Goal: Navigation & Orientation: Find specific page/section

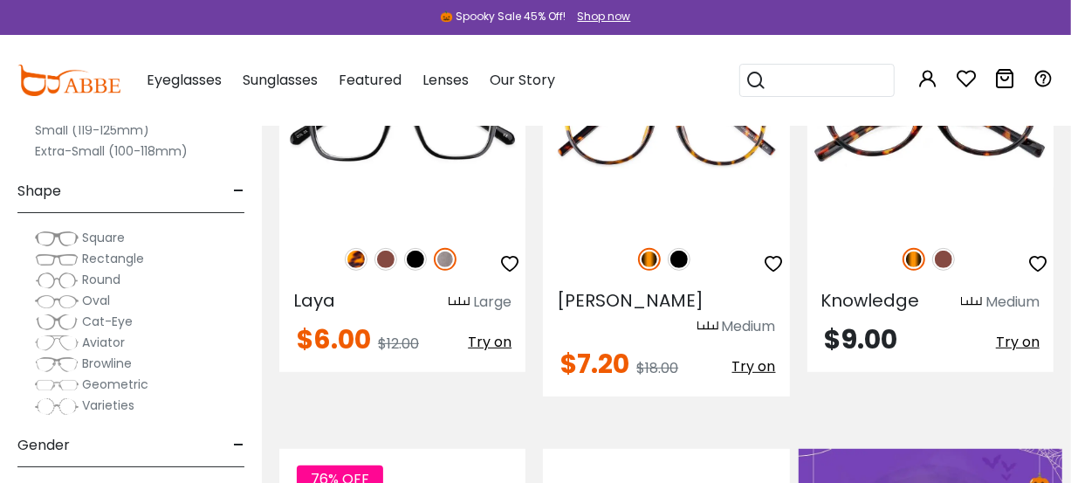
scroll to position [247, 0]
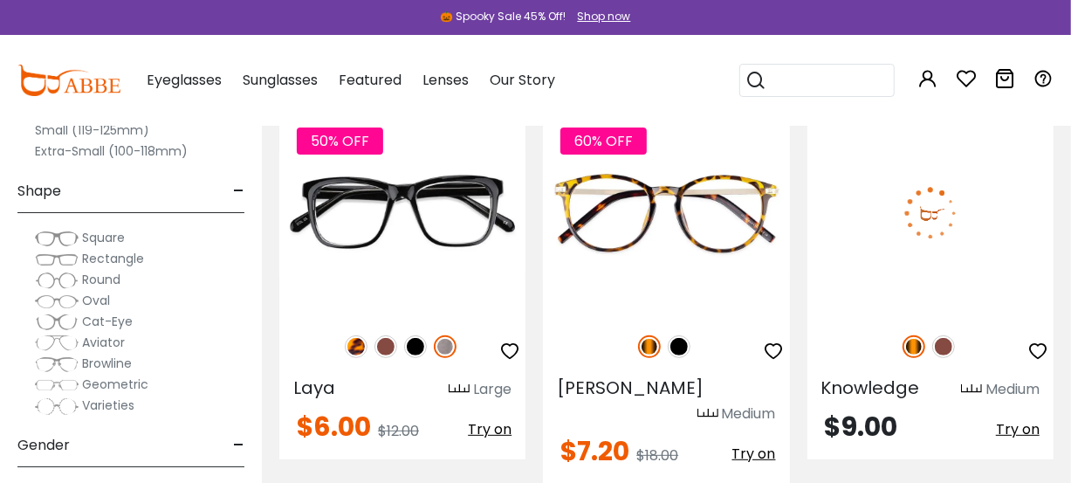
click at [947, 337] on img at bounding box center [943, 346] width 23 height 23
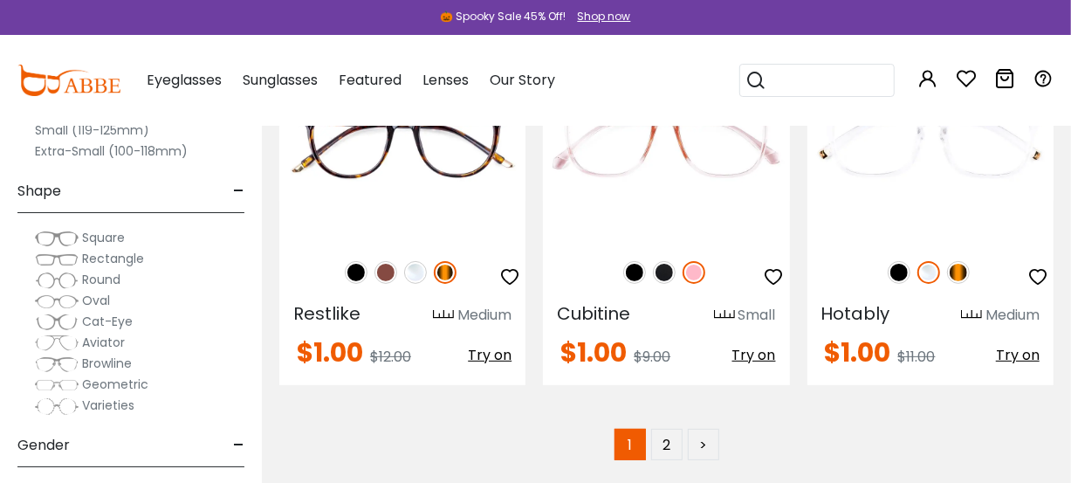
scroll to position [7929, 0]
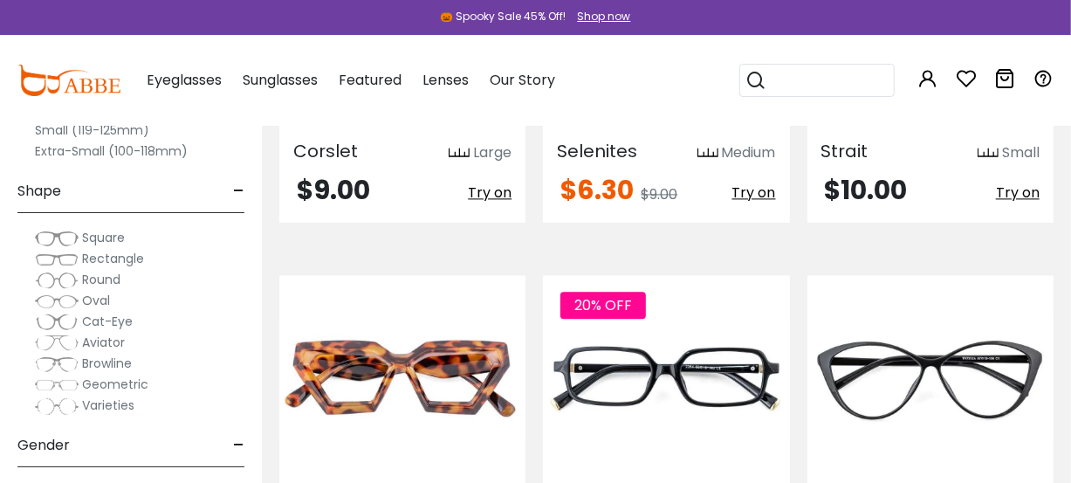
scroll to position [6200, 0]
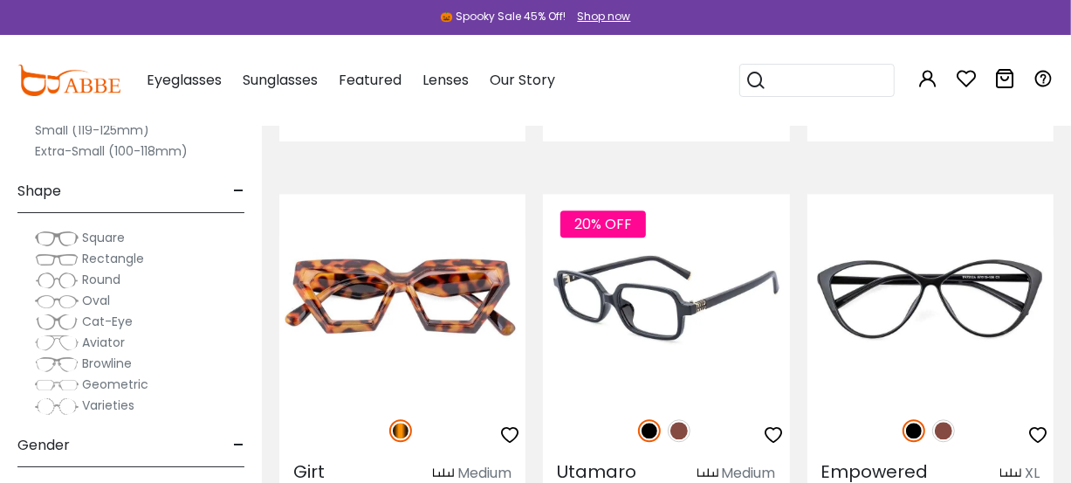
click at [681, 419] on img at bounding box center [679, 430] width 23 height 23
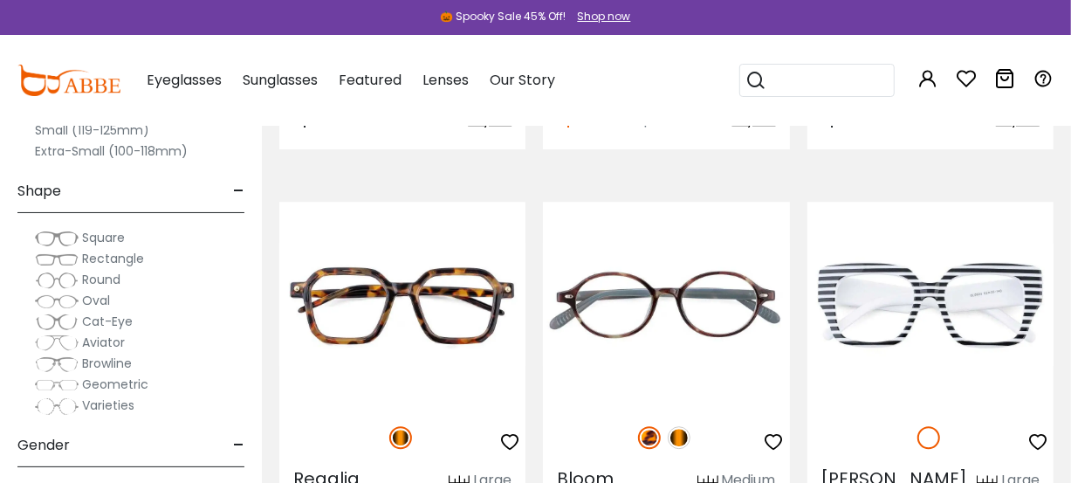
scroll to position [6563, 0]
